Goal: Task Accomplishment & Management: Manage account settings

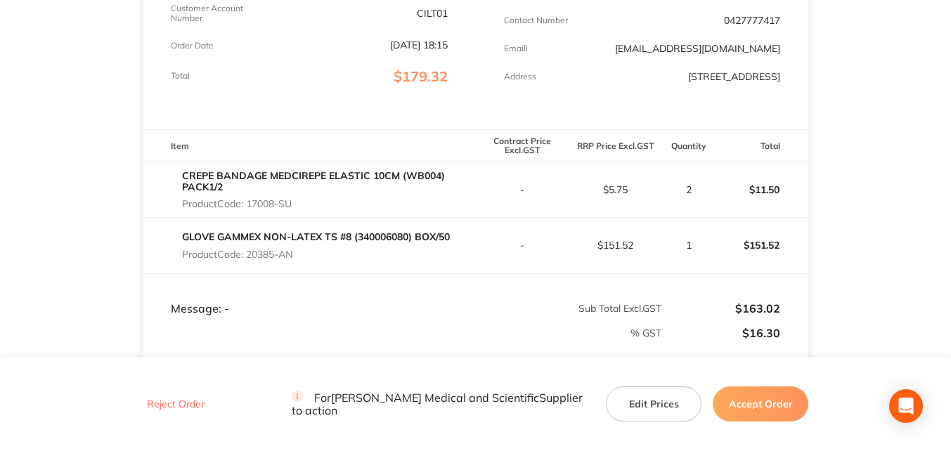
scroll to position [281, 0]
click at [647, 400] on button "Edit Prices" at bounding box center [654, 404] width 96 height 35
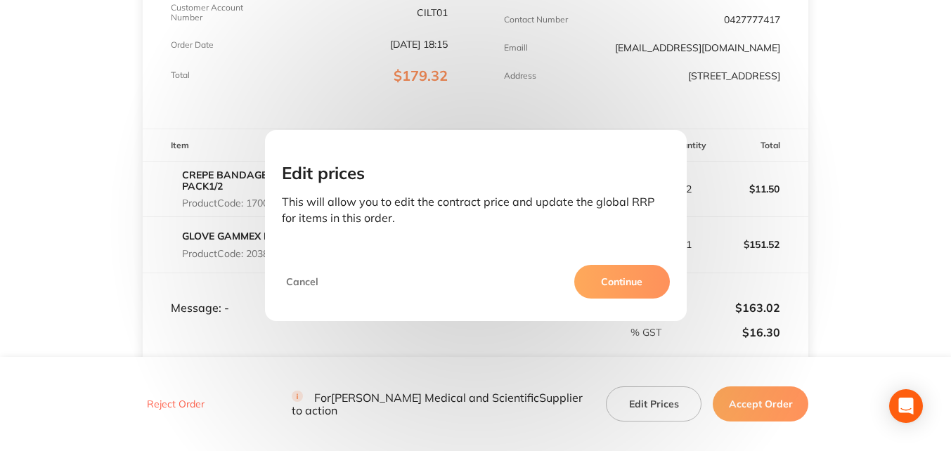
click at [627, 281] on button "Continue" at bounding box center [622, 282] width 96 height 34
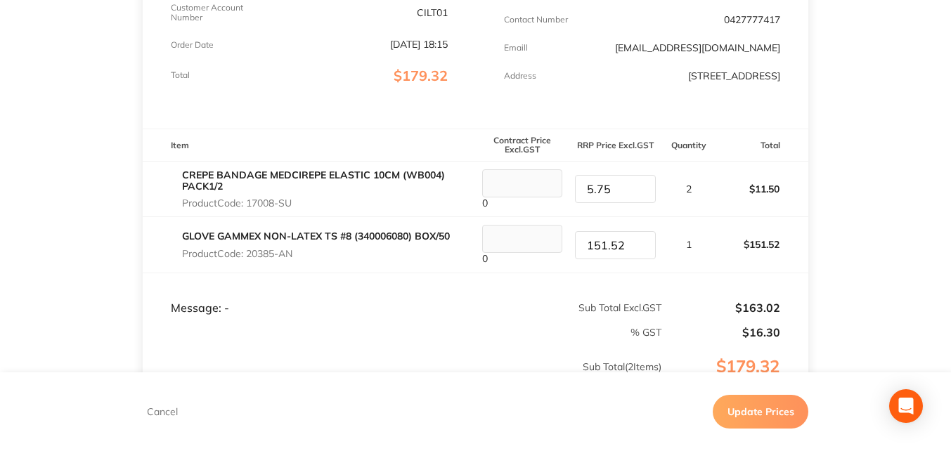
click at [618, 190] on input "5.75" at bounding box center [615, 189] width 81 height 28
click at [637, 183] on input "5.75" at bounding box center [615, 189] width 81 height 28
click at [637, 183] on input "6.75" at bounding box center [615, 189] width 81 height 28
type input "6.10"
click at [787, 271] on td "$151.52" at bounding box center [762, 245] width 94 height 56
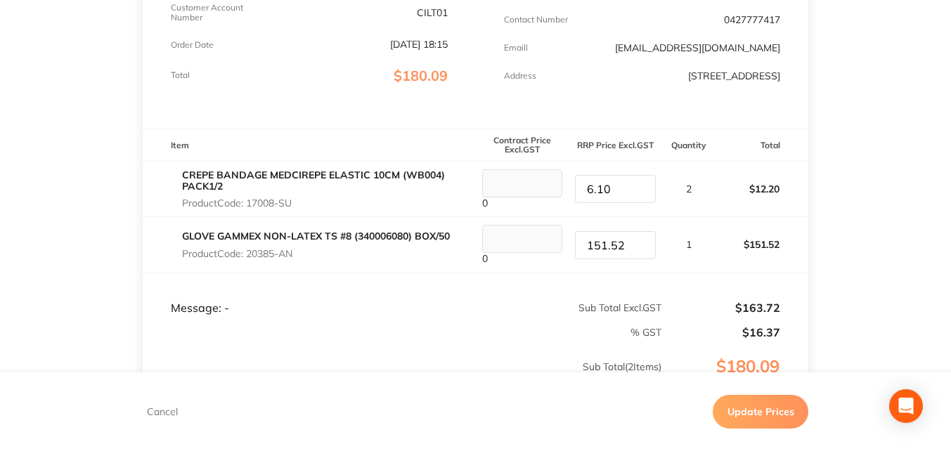
click at [769, 412] on button "Update Prices" at bounding box center [761, 412] width 96 height 34
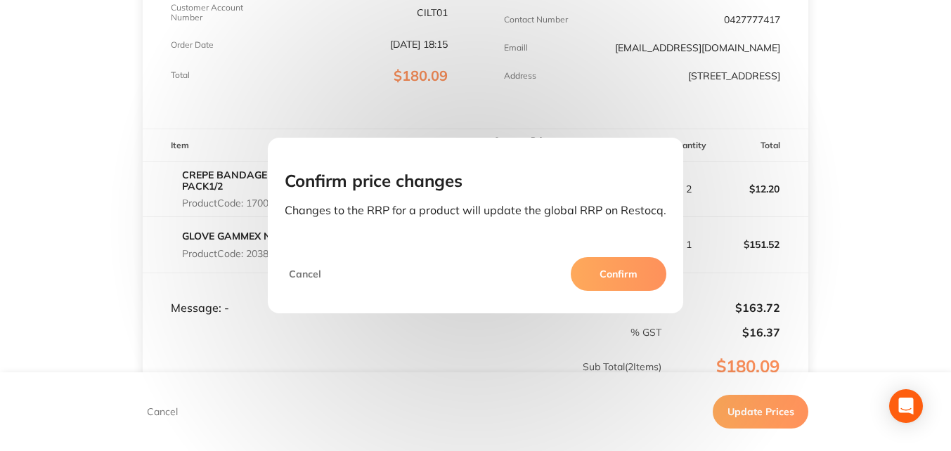
click at [630, 277] on button "Confirm" at bounding box center [619, 274] width 96 height 34
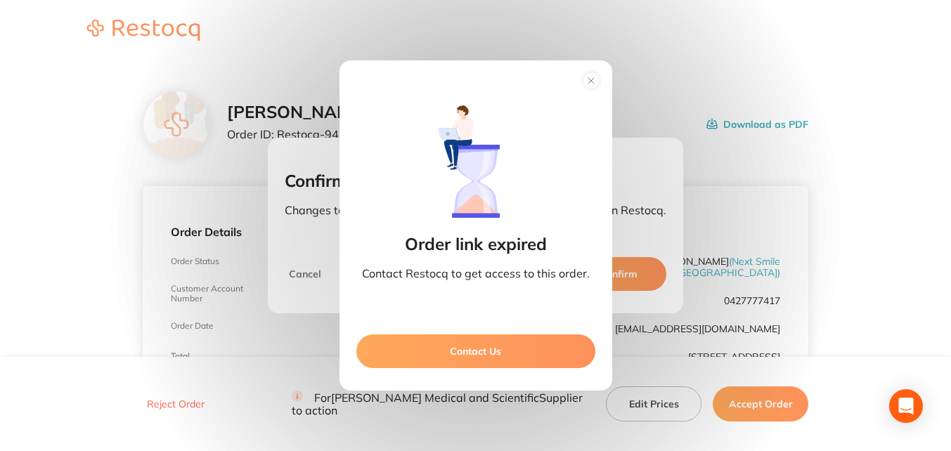
click at [586, 79] on circle at bounding box center [591, 81] width 16 height 16
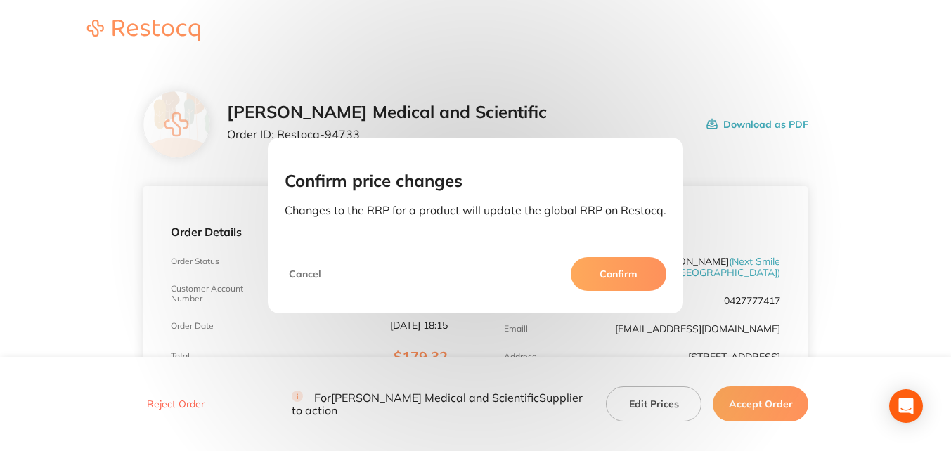
click at [642, 278] on button "Confirm" at bounding box center [619, 274] width 96 height 34
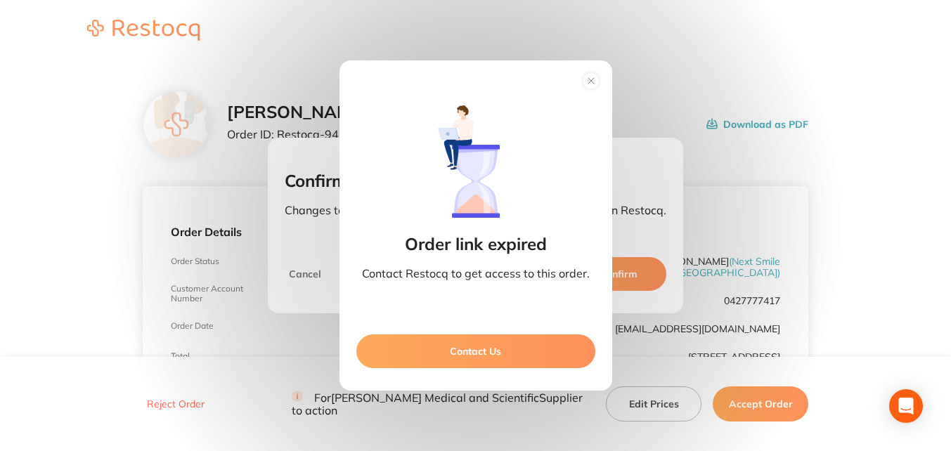
click at [593, 82] on circle at bounding box center [591, 81] width 16 height 16
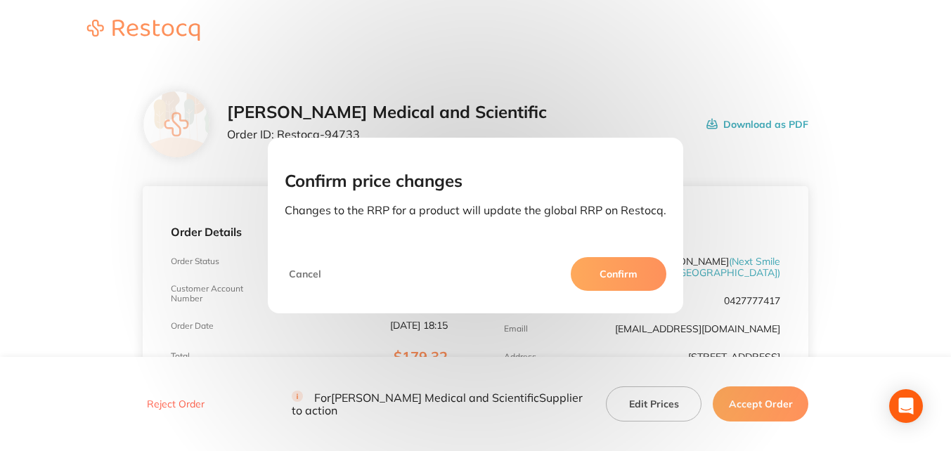
click at [613, 262] on button "Confirm" at bounding box center [619, 274] width 96 height 34
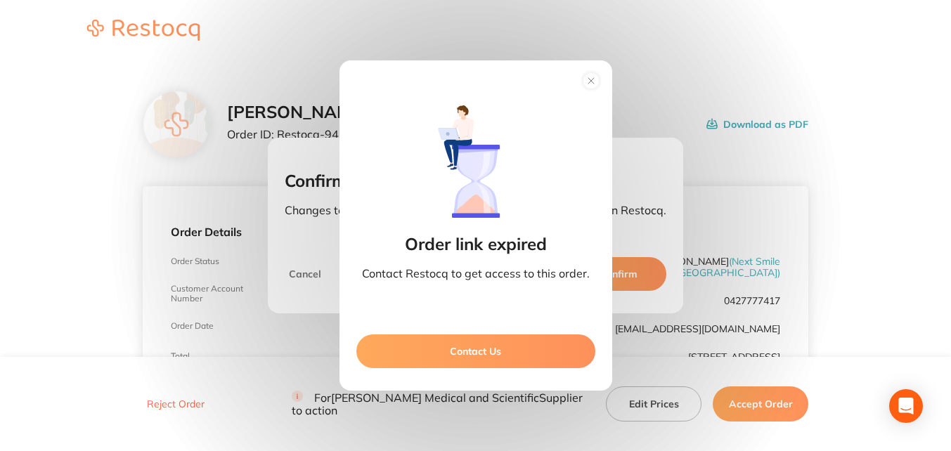
click at [593, 79] on circle at bounding box center [591, 81] width 16 height 16
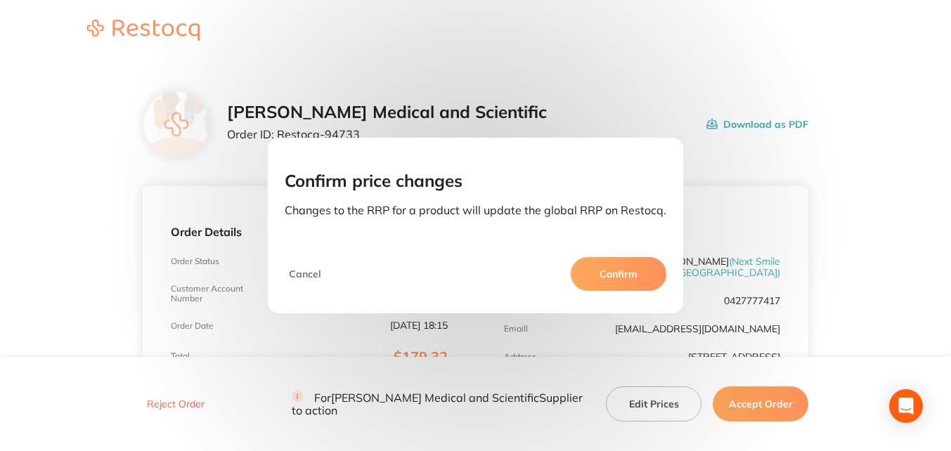
click at [307, 274] on button "Cancel" at bounding box center [305, 274] width 41 height 34
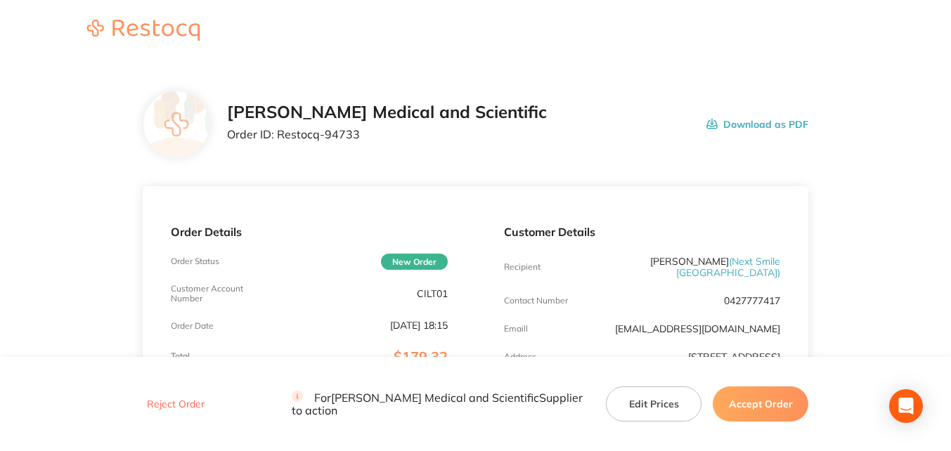
click at [780, 412] on button "Accept Order" at bounding box center [761, 404] width 96 height 35
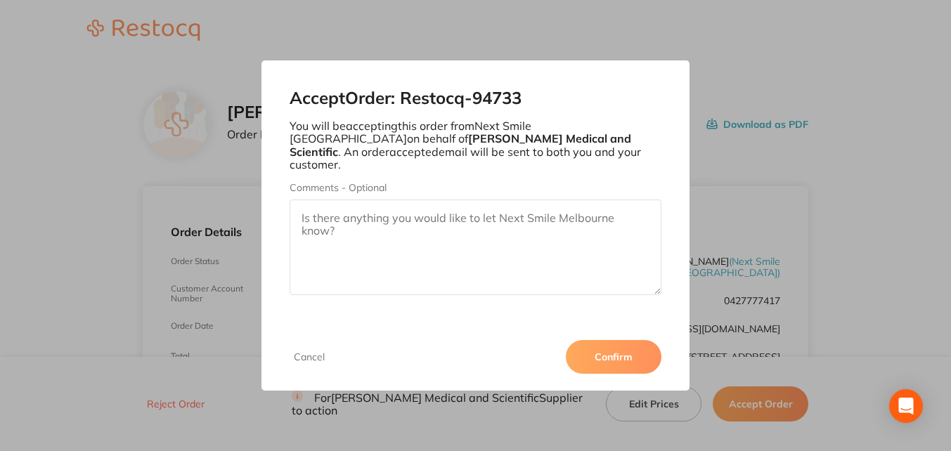
click at [496, 212] on textarea "Comments - Optional" at bounding box center [476, 248] width 372 height 96
type textarea "g"
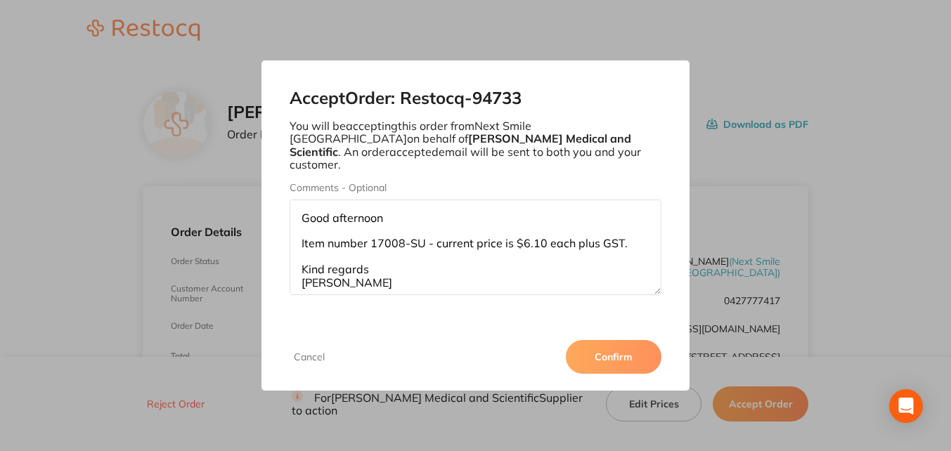
scroll to position [8, 0]
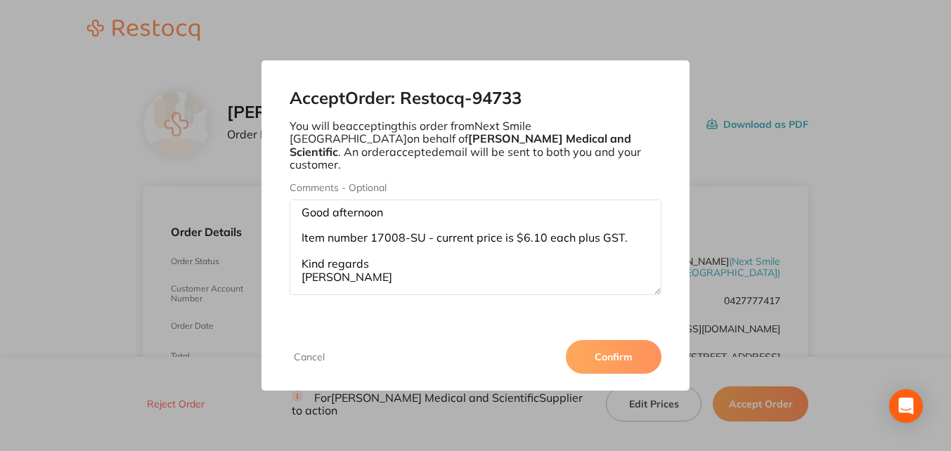
type textarea "Good afternoon Item number 17008-SU - current price is $6.10 each plus GST. Kin…"
click at [615, 357] on button "Confirm" at bounding box center [614, 357] width 96 height 34
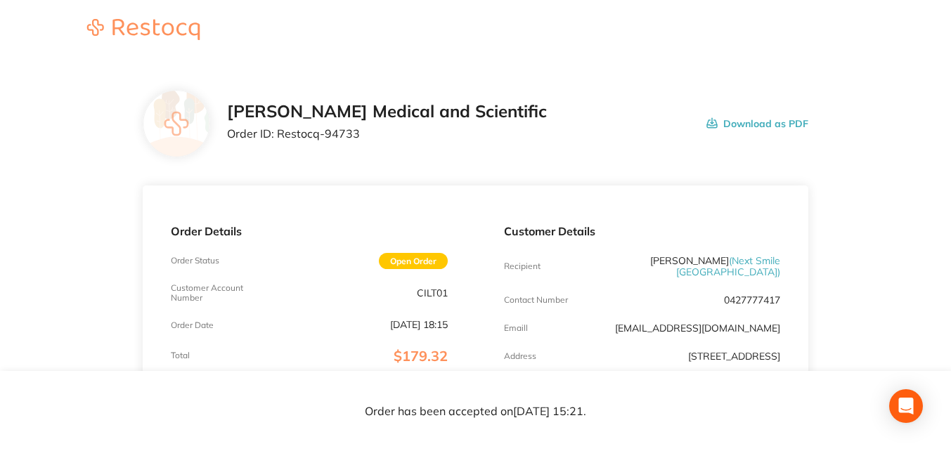
scroll to position [0, 0]
